Goal: Task Accomplishment & Management: Complete application form

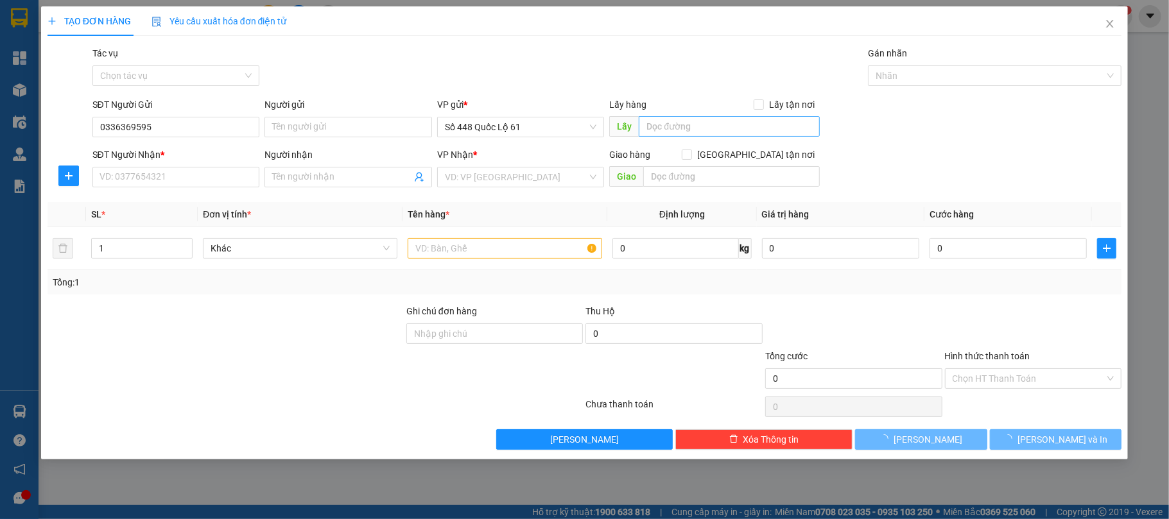
type input "0336369595"
click at [640, 125] on input "text" at bounding box center [729, 126] width 181 height 21
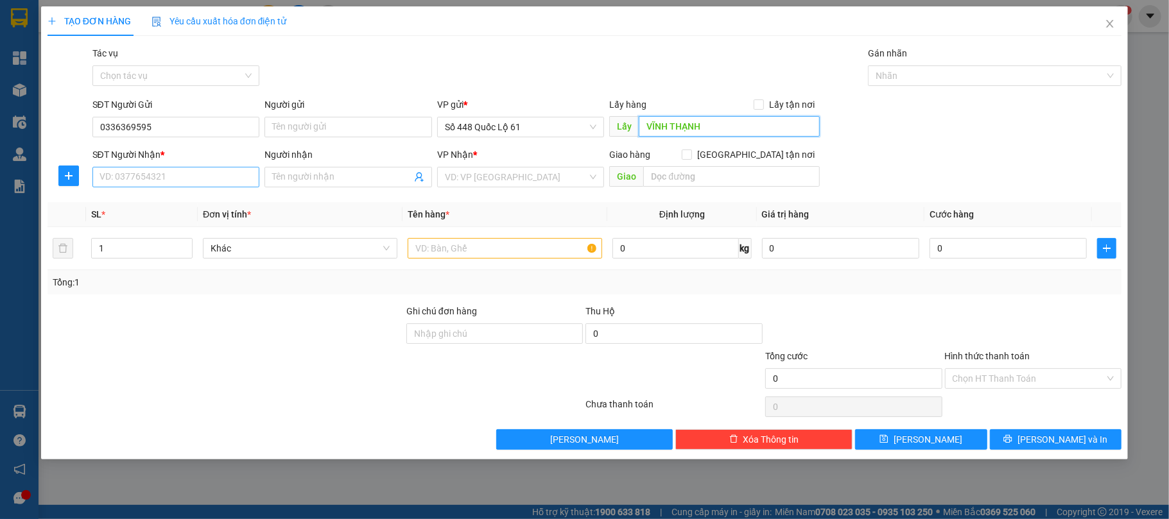
type input "VĨNH THẠNH"
click at [201, 183] on input "SĐT Người Nhận *" at bounding box center [176, 177] width 168 height 21
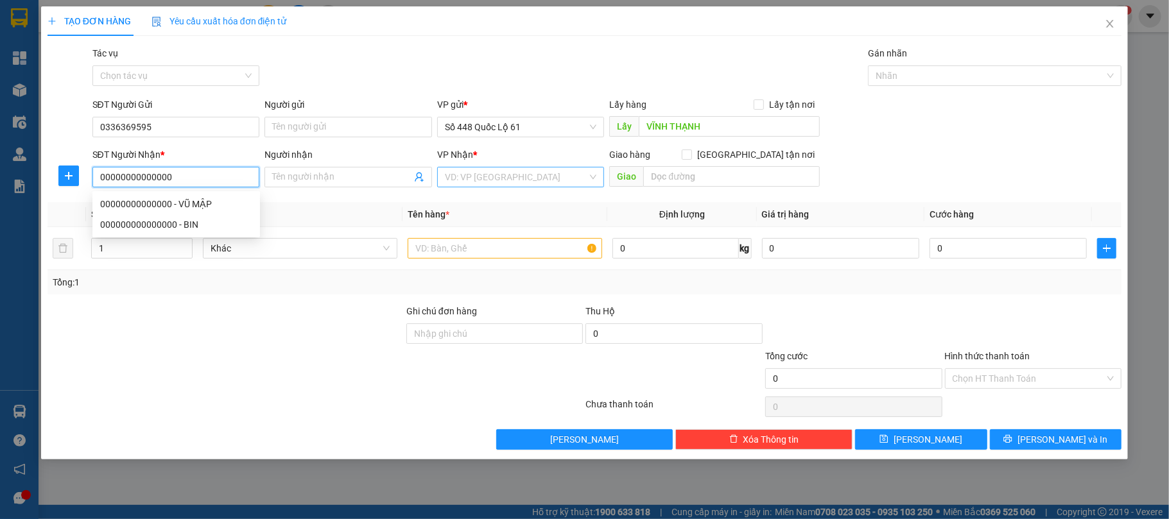
type input "00000000000000"
click at [453, 175] on input "search" at bounding box center [516, 177] width 143 height 19
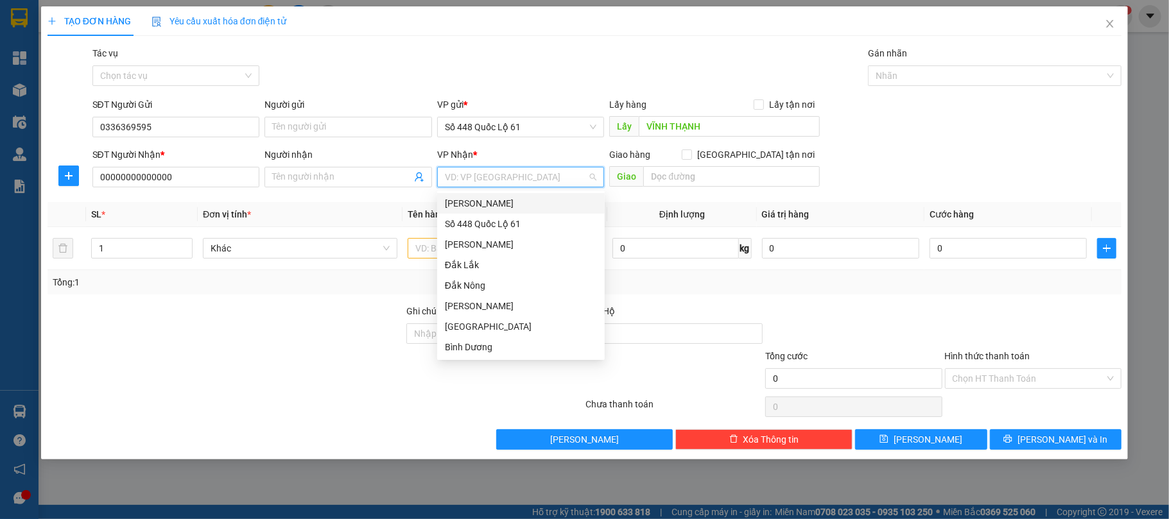
type input "K"
type input "DAK"
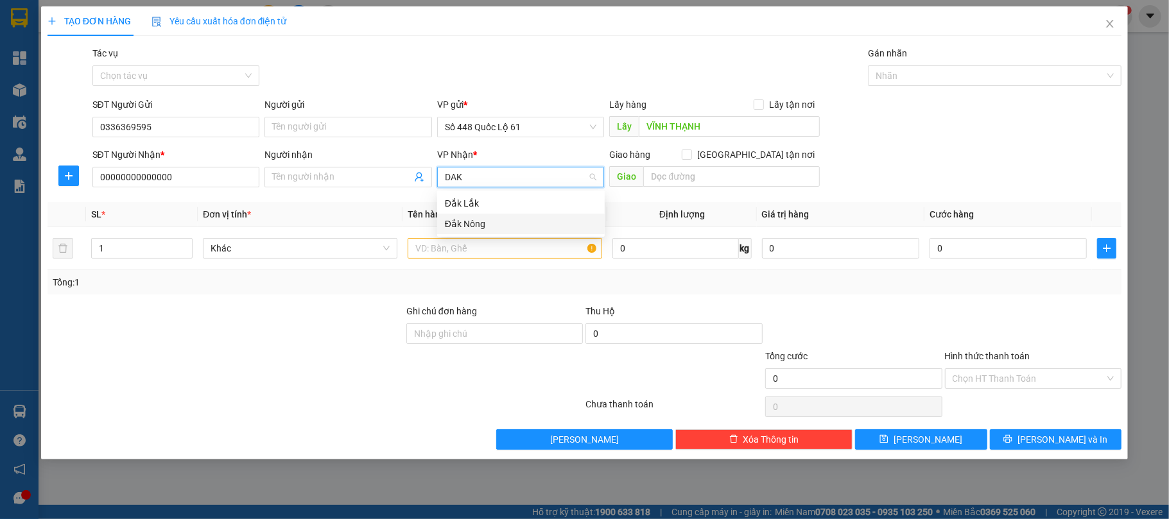
click at [488, 222] on div "Đắk Nông" at bounding box center [521, 224] width 152 height 14
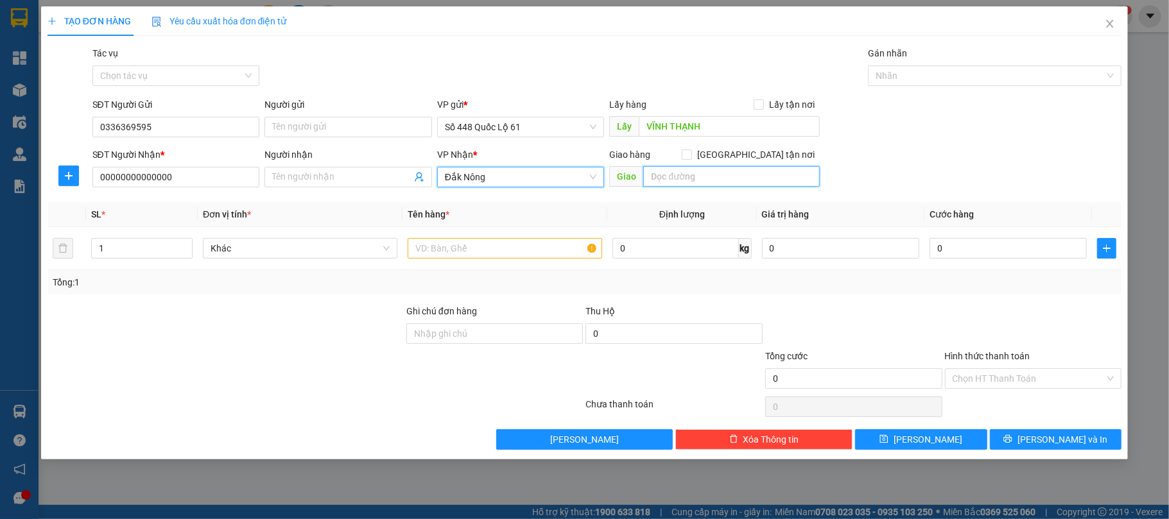
click at [686, 170] on input "text" at bounding box center [731, 176] width 177 height 21
click at [691, 152] on input "[GEOGRAPHIC_DATA] tận nơi" at bounding box center [686, 154] width 9 height 9
checkbox input "true"
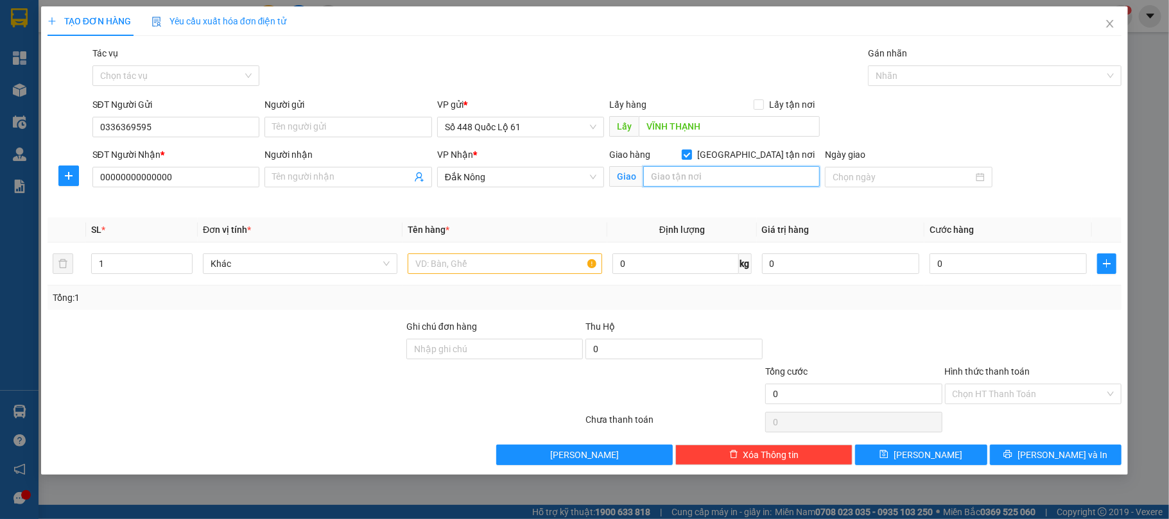
click at [719, 175] on input "text" at bounding box center [731, 176] width 177 height 21
type input "L"
type input "KIẾN ĐỨC"
click at [484, 267] on input "text" at bounding box center [505, 264] width 195 height 21
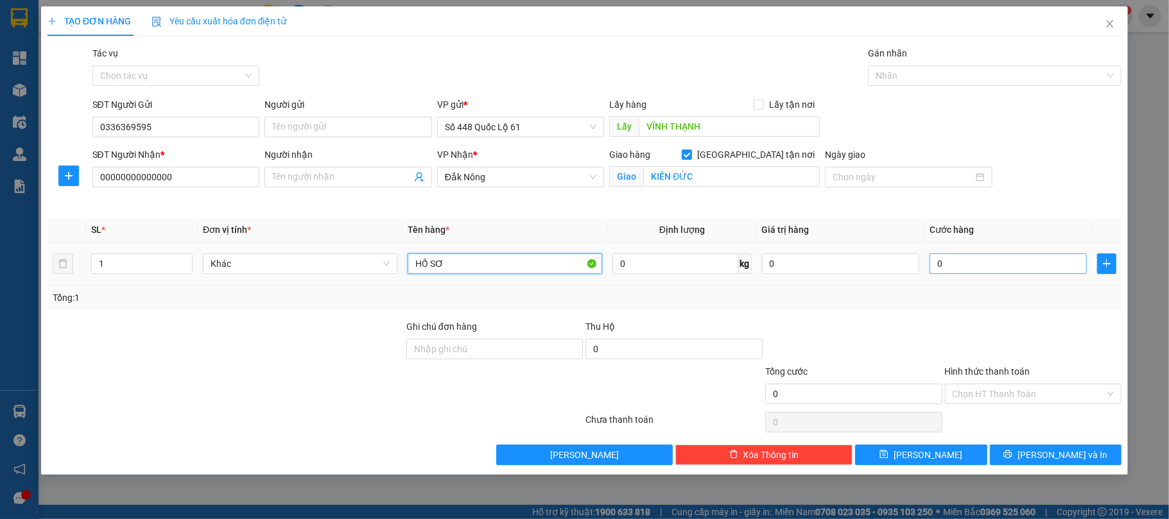
type input "HỒ SƠ"
click at [970, 265] on input "0" at bounding box center [1008, 264] width 157 height 21
type input "1"
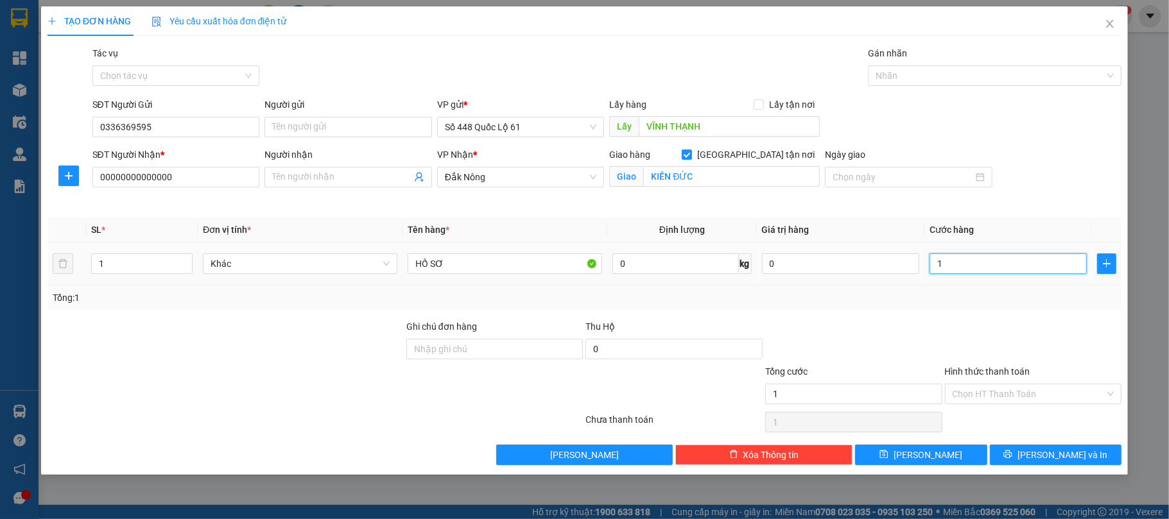
type input "10"
type input "100"
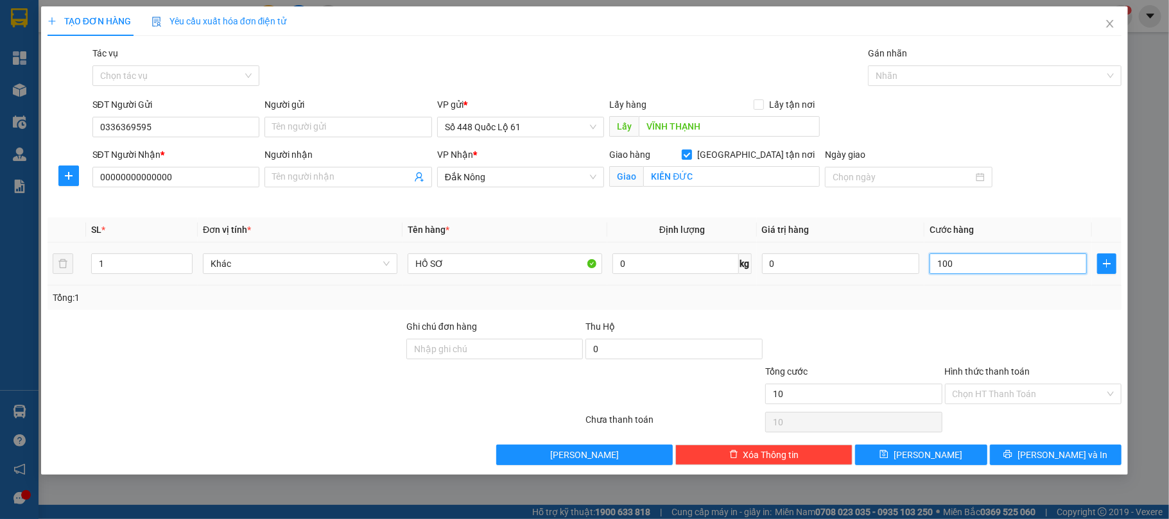
type input "100"
click at [946, 325] on div at bounding box center [1034, 342] width 180 height 45
type input "100.000"
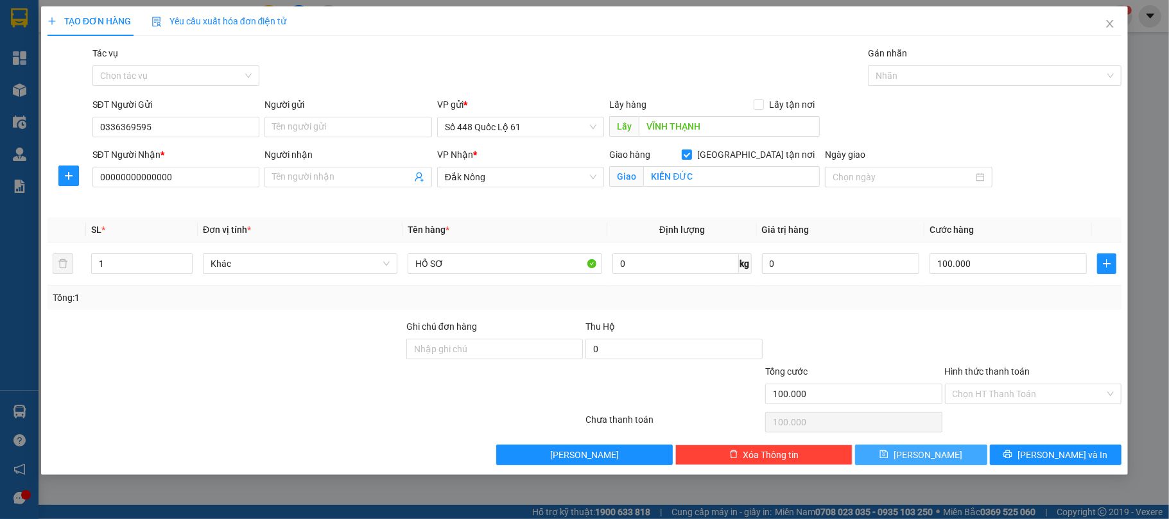
click at [946, 452] on button "[PERSON_NAME]" at bounding box center [921, 455] width 132 height 21
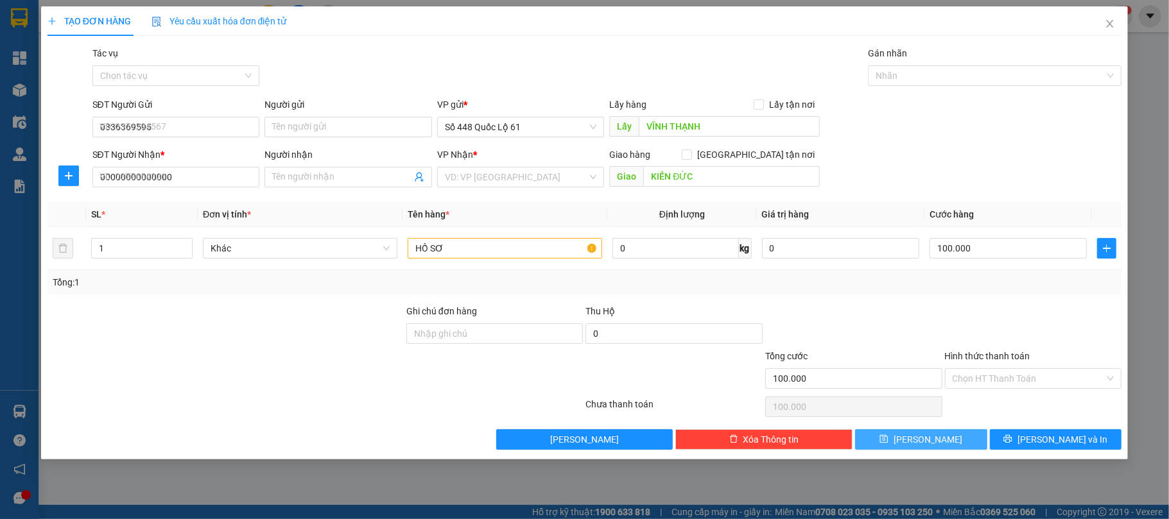
checkbox input "false"
type input "0"
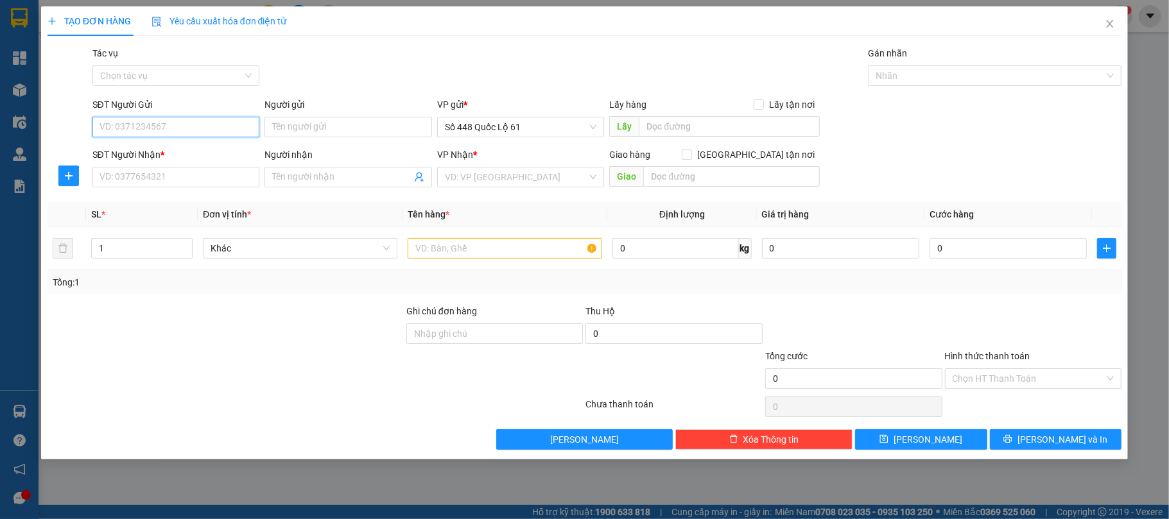
click at [180, 136] on input "SĐT Người Gửi" at bounding box center [176, 127] width 168 height 21
type input "0976013410"
click at [684, 127] on input "text" at bounding box center [729, 126] width 181 height 21
type input "T"
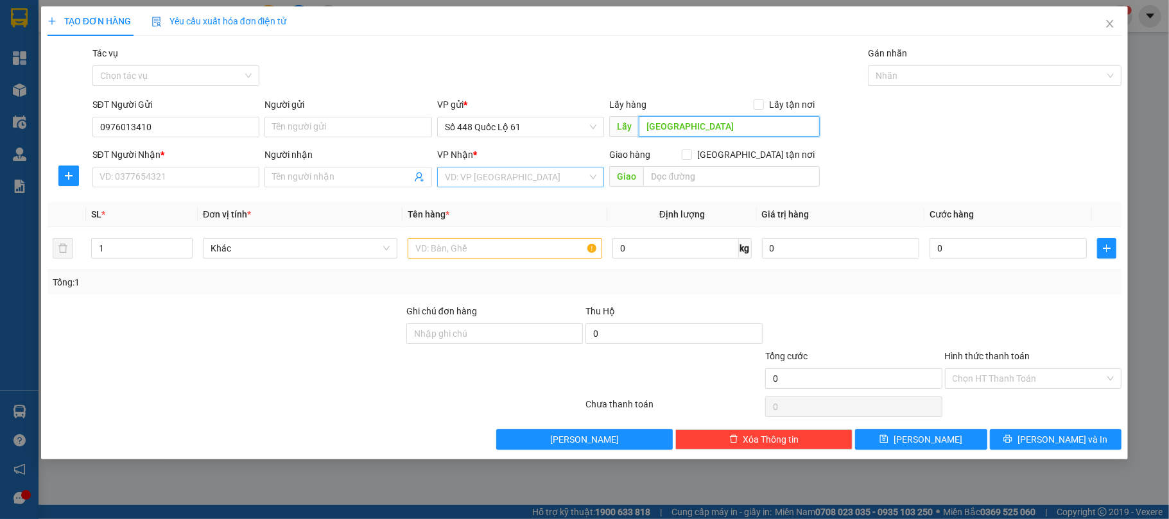
type input "[GEOGRAPHIC_DATA]"
drag, startPoint x: 568, startPoint y: 175, endPoint x: 568, endPoint y: 182, distance: 7.7
click at [568, 182] on input "search" at bounding box center [516, 177] width 143 height 19
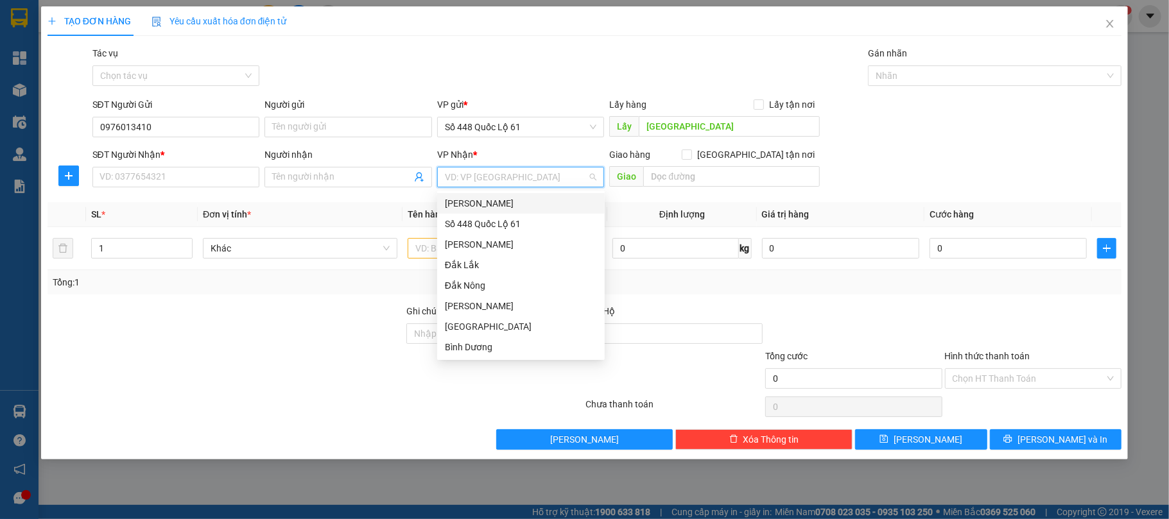
type input "B"
click at [457, 202] on div "[GEOGRAPHIC_DATA]" at bounding box center [521, 203] width 152 height 14
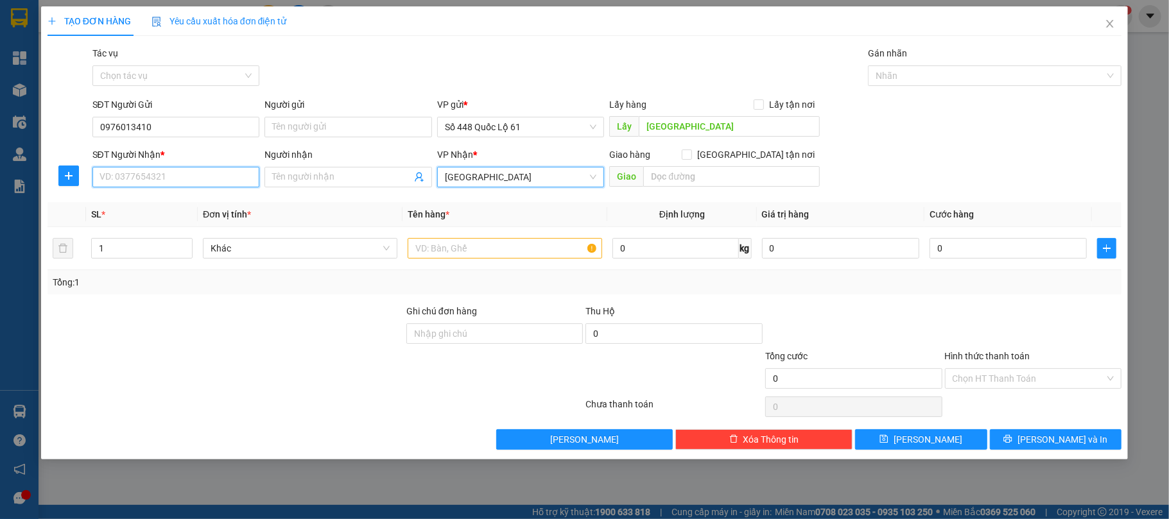
click at [194, 182] on input "SĐT Người Nhận *" at bounding box center [176, 177] width 168 height 21
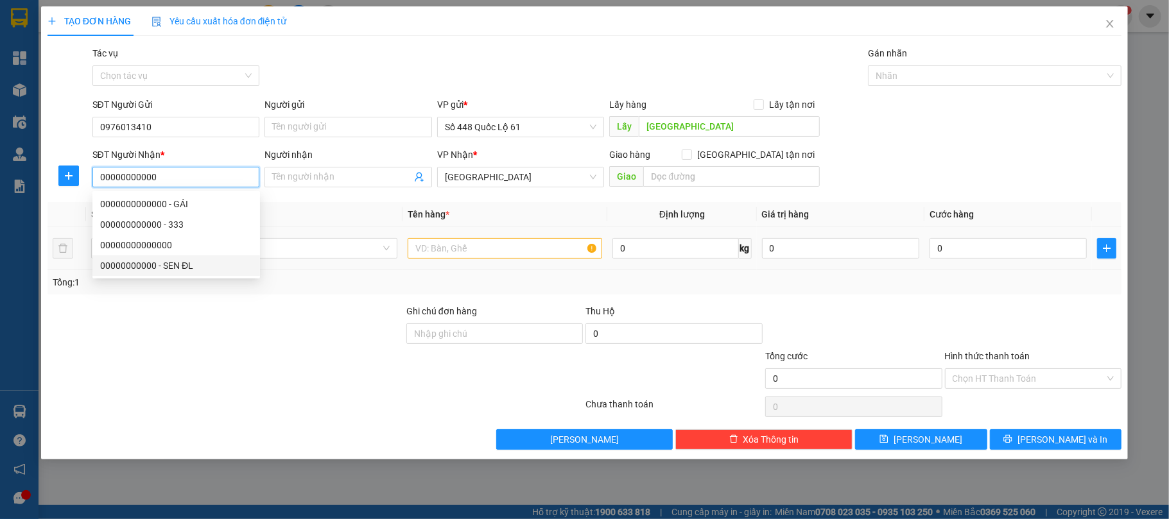
type input "00000000000"
click at [484, 245] on input "text" at bounding box center [505, 248] width 195 height 21
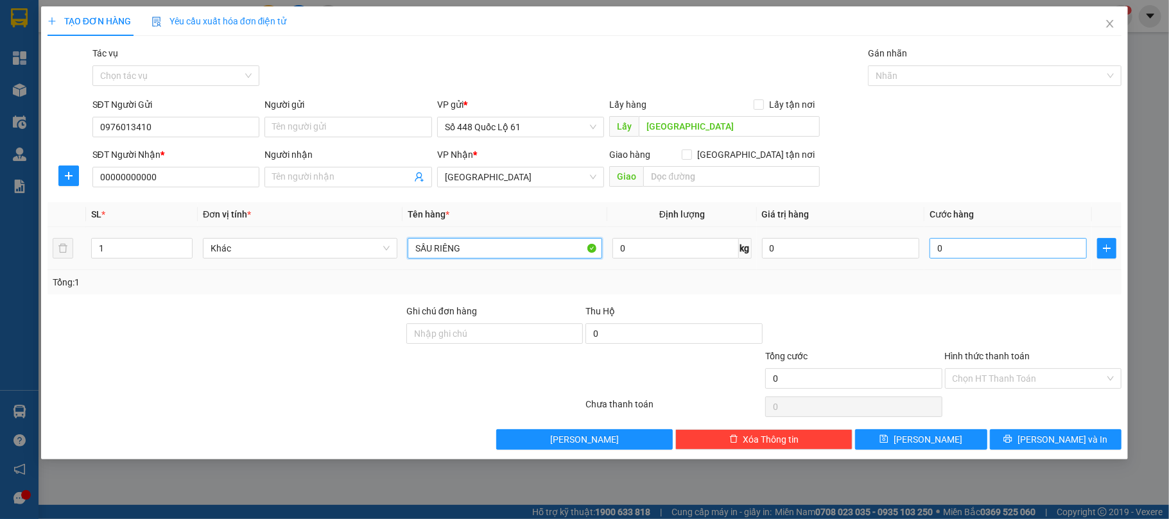
type input "SẦU RIÊNG"
click at [943, 252] on input "0" at bounding box center [1008, 248] width 157 height 21
type input "1"
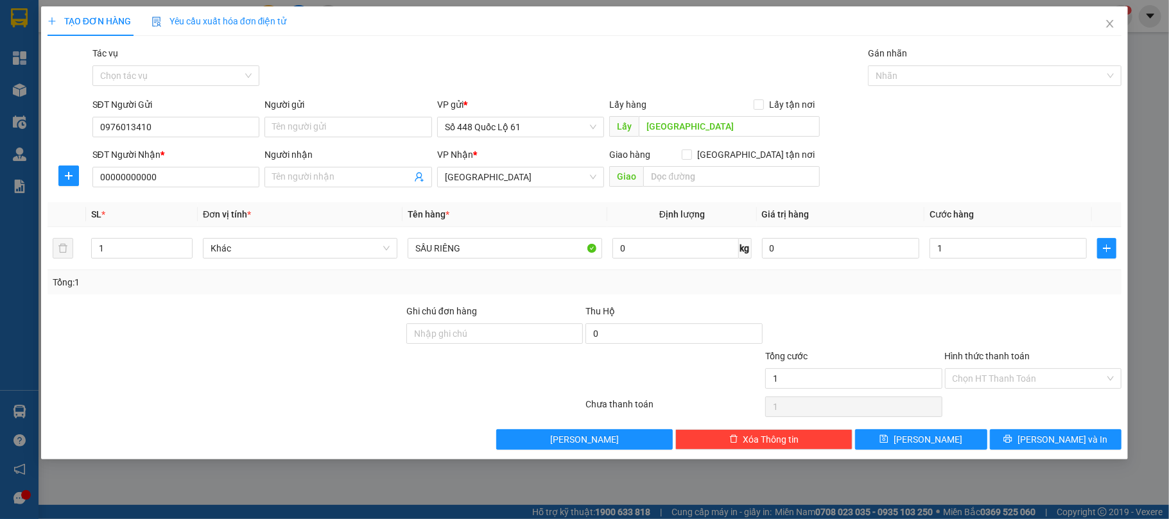
click at [889, 345] on div at bounding box center [854, 326] width 180 height 45
type input "1.000"
click at [923, 437] on span "[PERSON_NAME]" at bounding box center [928, 440] width 69 height 14
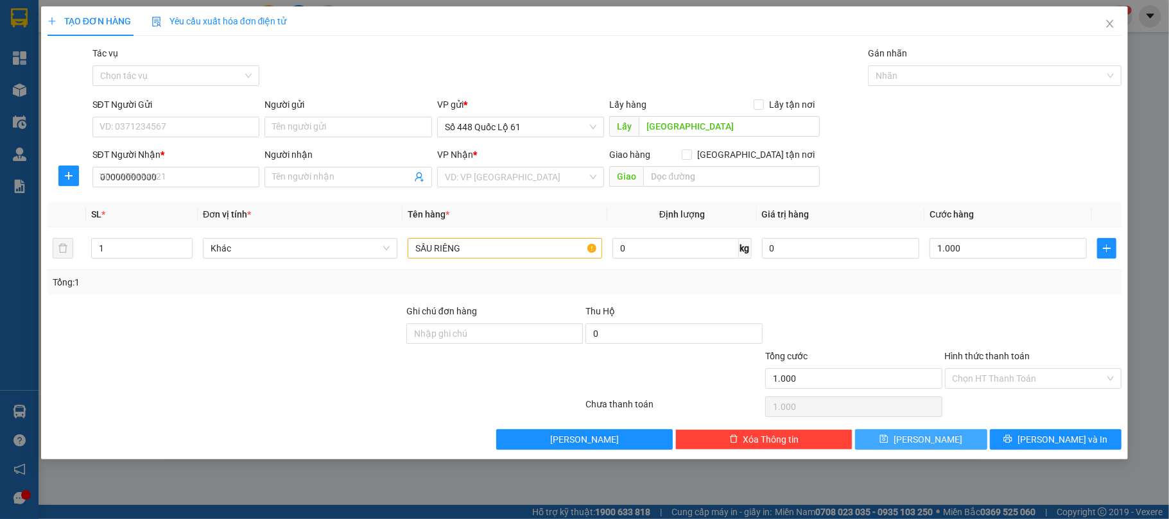
type input "0"
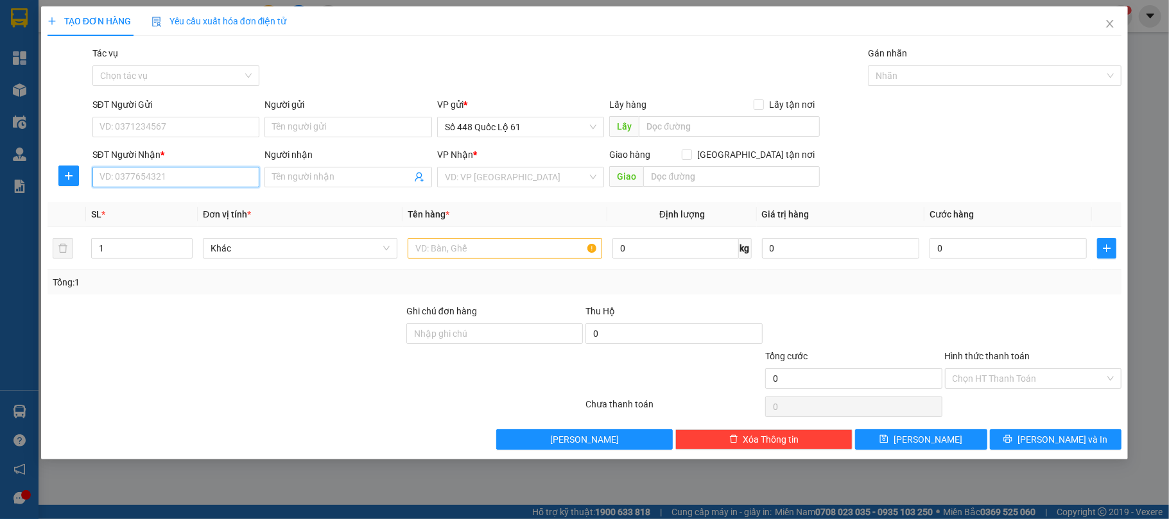
click at [180, 171] on input "SĐT Người Nhận *" at bounding box center [176, 177] width 168 height 21
type input "0389690844"
click at [473, 176] on input "search" at bounding box center [516, 177] width 143 height 19
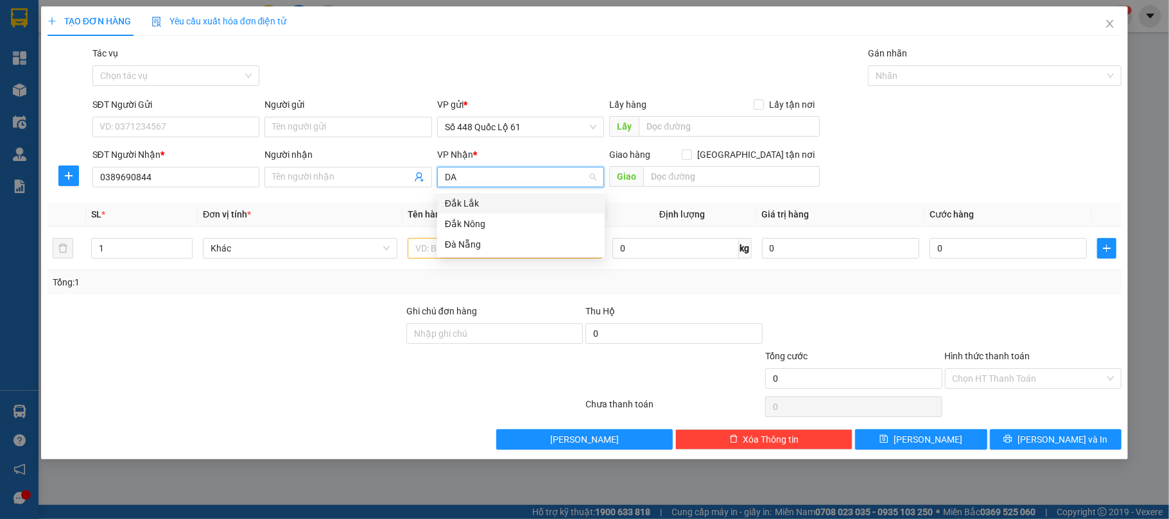
type input "DAK"
click at [493, 225] on div "Đắk Nông" at bounding box center [521, 224] width 152 height 14
click at [425, 239] on div at bounding box center [505, 249] width 195 height 26
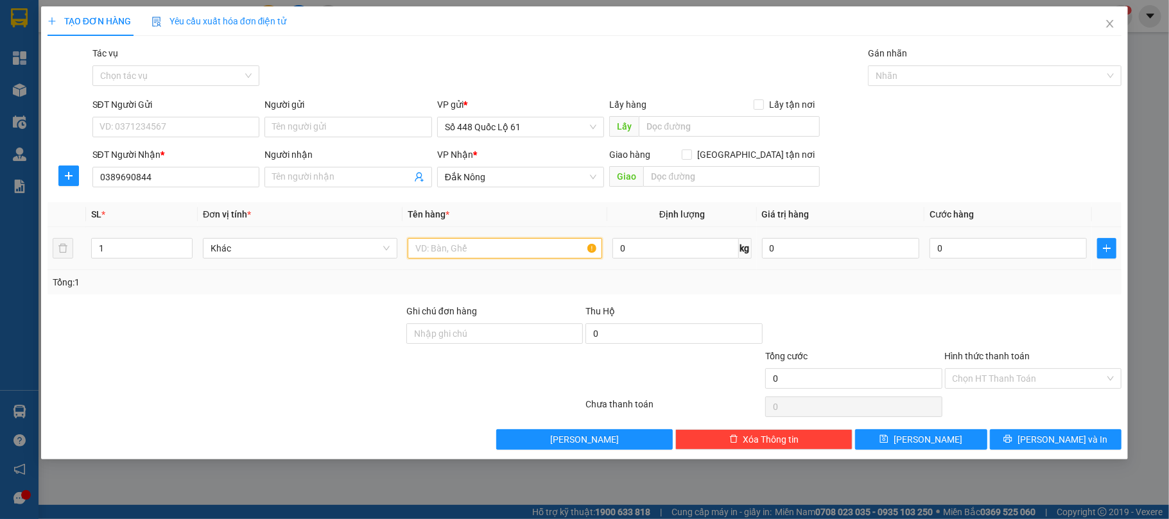
click at [428, 250] on input "text" at bounding box center [505, 248] width 195 height 21
click at [236, 126] on input "SĐT Người Gửi" at bounding box center [176, 127] width 168 height 21
type input "0378456071"
click at [437, 252] on input "text" at bounding box center [505, 248] width 195 height 21
type input "B"
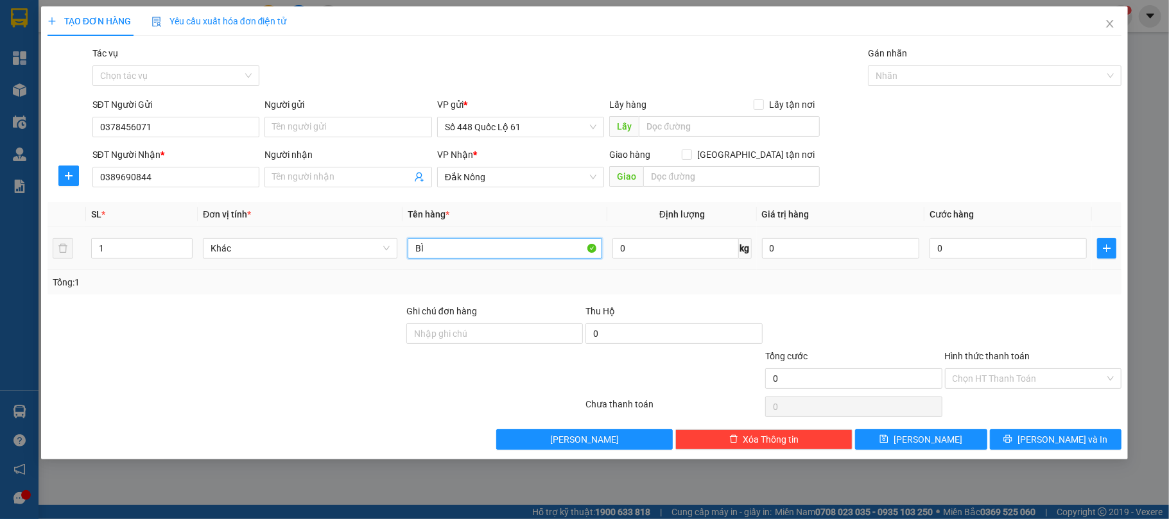
type input "B"
drag, startPoint x: 437, startPoint y: 252, endPoint x: 404, endPoint y: 253, distance: 32.8
click at [405, 255] on td "KIỆN MÀU VÀNG" at bounding box center [505, 248] width 205 height 43
type input "BỊCH MÀU VÀNG"
click at [968, 256] on input "0" at bounding box center [1008, 248] width 157 height 21
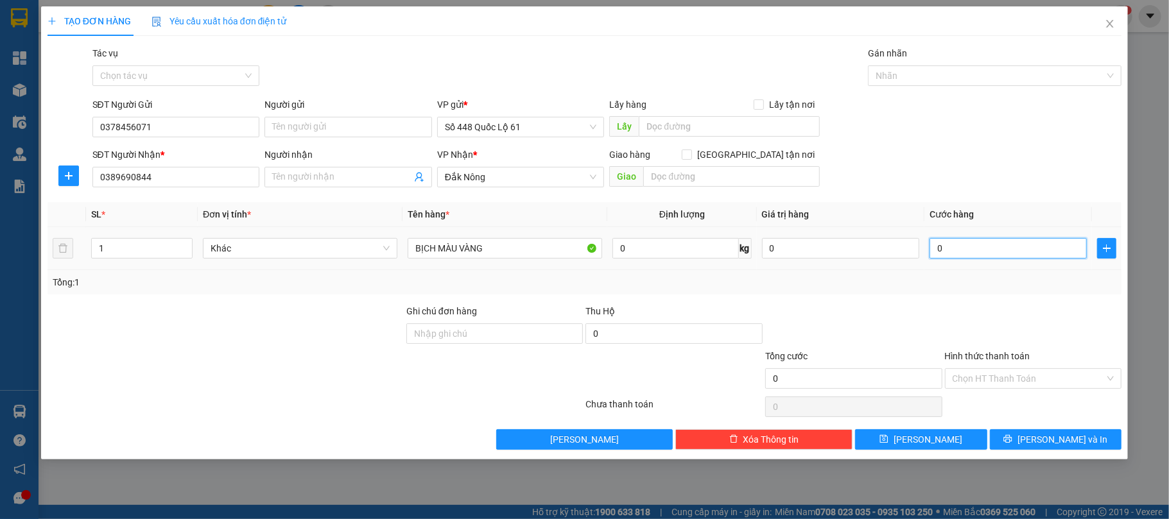
type input "1"
type input "10"
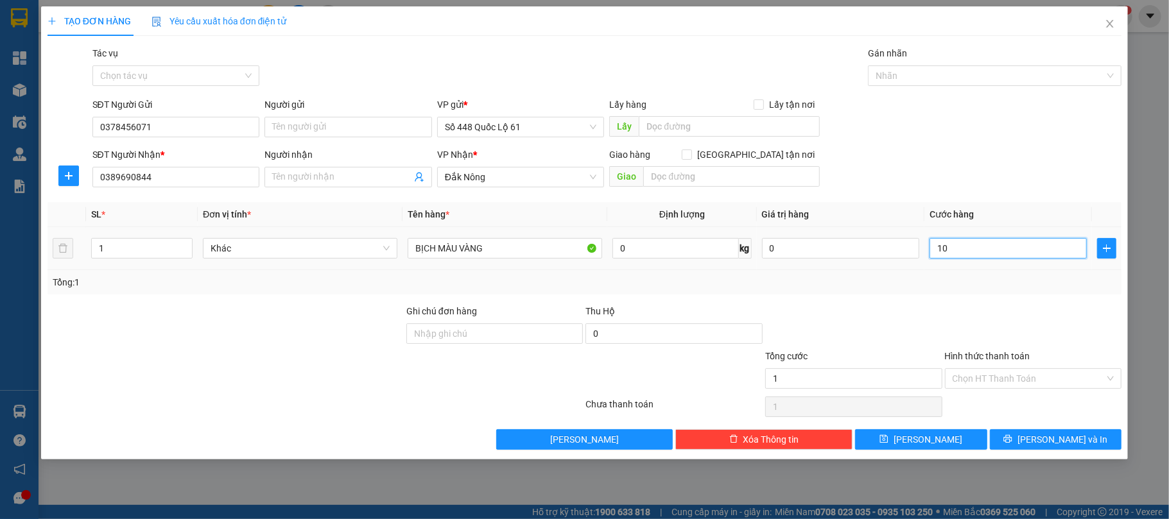
type input "10"
type input "100"
type input "100.000"
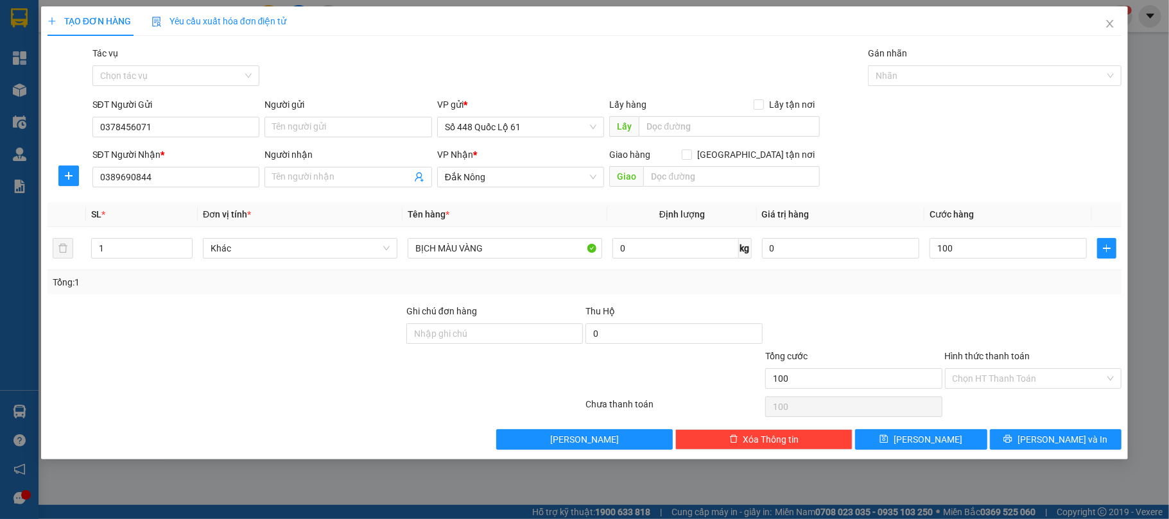
type input "100.000"
click at [1010, 281] on div "Tổng: 1" at bounding box center [585, 282] width 1065 height 14
click at [939, 444] on button "[PERSON_NAME]" at bounding box center [921, 440] width 132 height 21
type input "0"
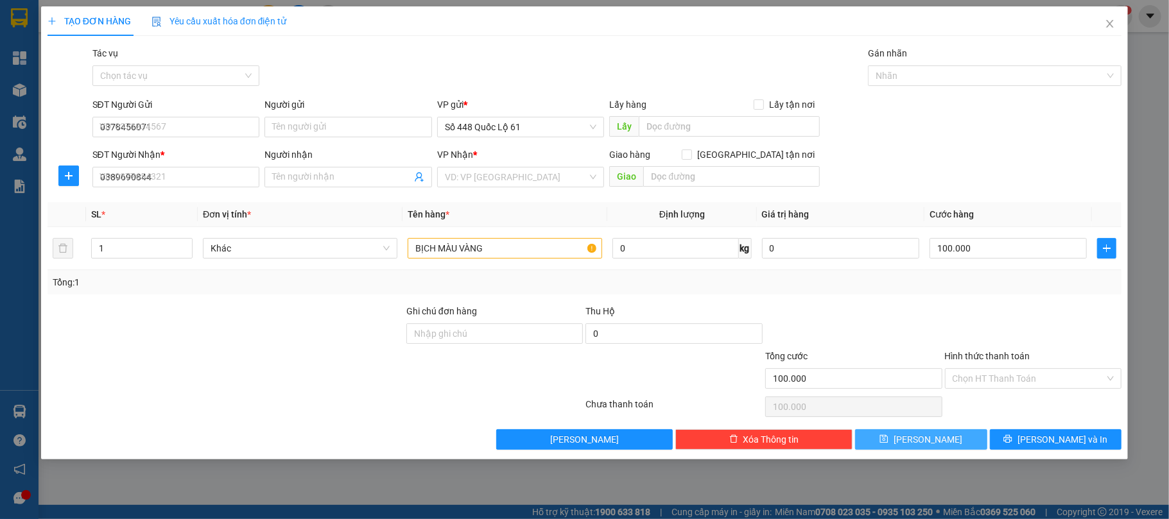
type input "0"
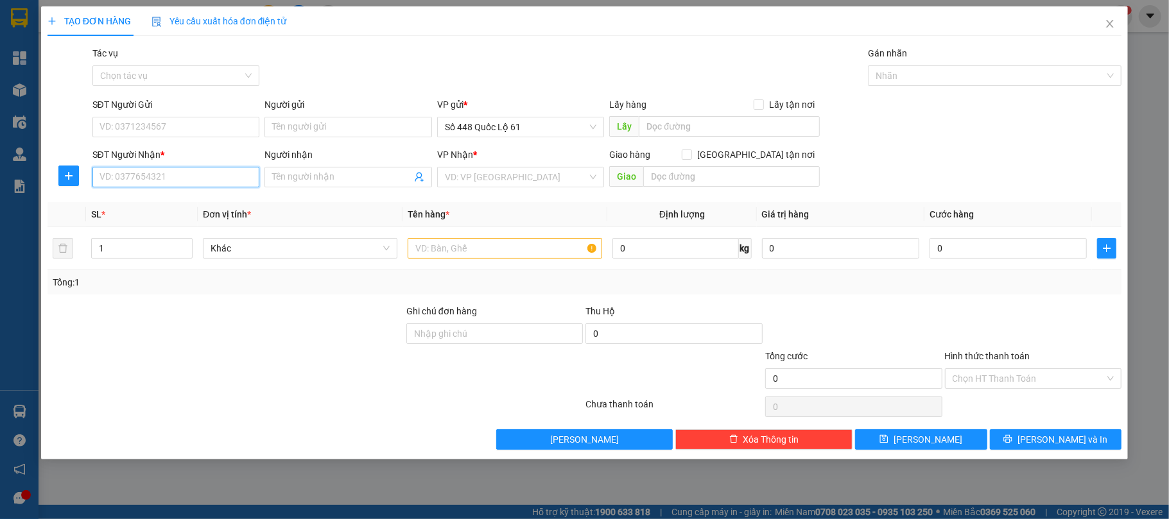
click at [203, 179] on input "SĐT Người Nhận *" at bounding box center [176, 177] width 168 height 21
type input "0825733719"
click at [139, 200] on div "0825733719" at bounding box center [176, 204] width 152 height 14
checkbox input "true"
type input "[PERSON_NAME]"
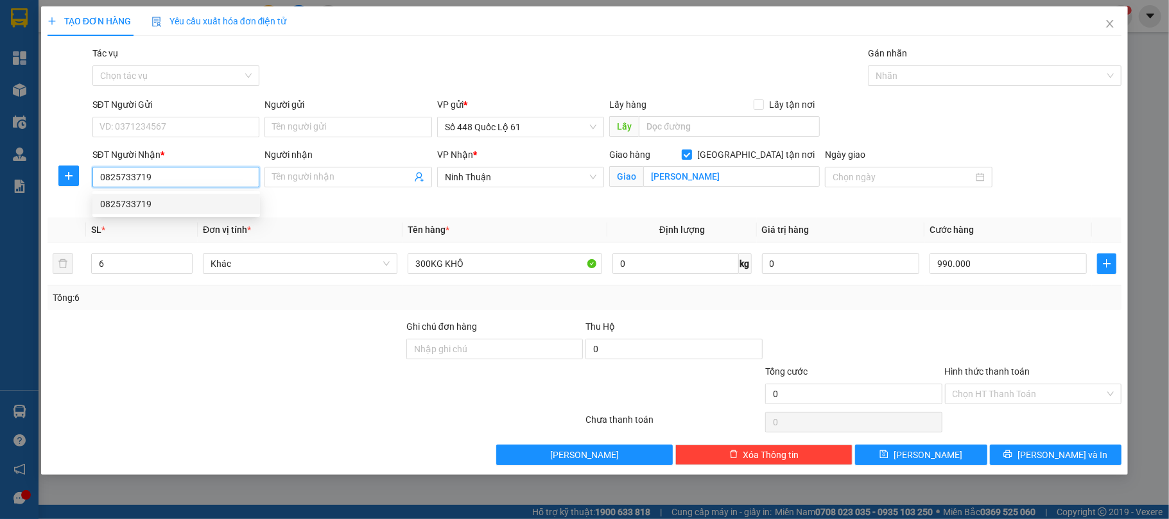
type input "990.000"
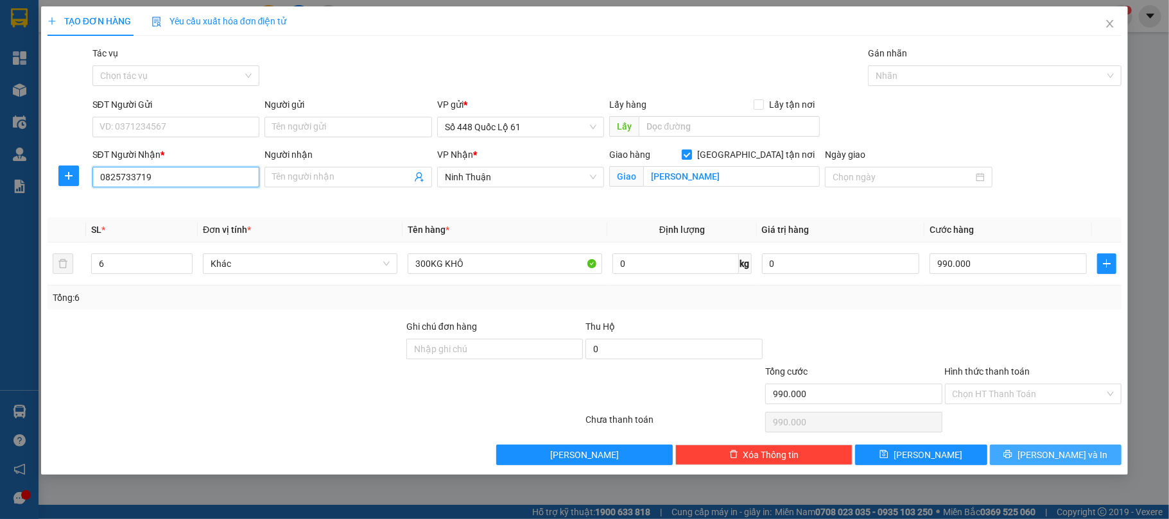
type input "0825733719"
click at [1102, 460] on button "[PERSON_NAME] và In" at bounding box center [1056, 455] width 132 height 21
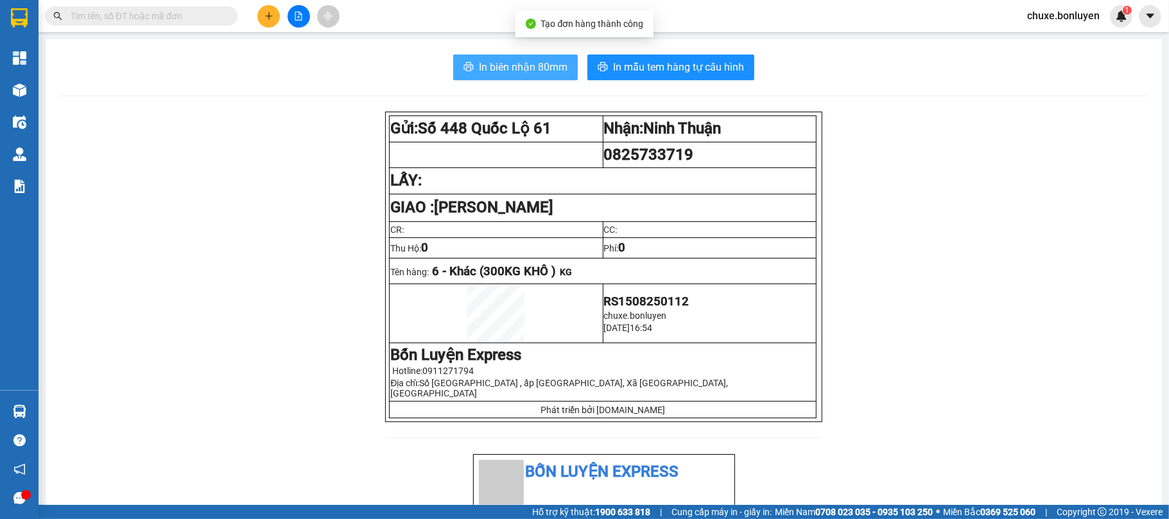
click at [556, 71] on span "In biên nhận 80mm" at bounding box center [523, 67] width 89 height 16
